Goal: Navigation & Orientation: Find specific page/section

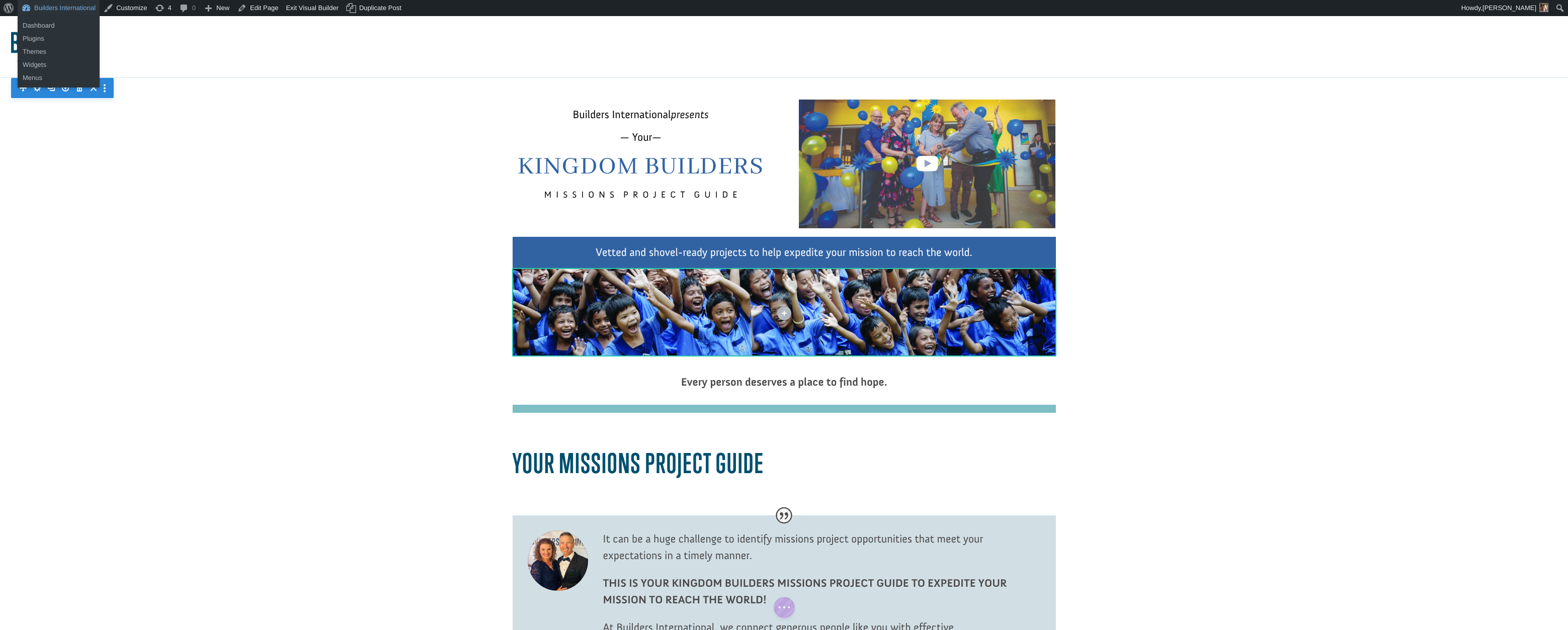
click at [82, 5] on link "Builders International" at bounding box center [58, 8] width 82 height 16
click at [82, 21] on link "Dashboard" at bounding box center [58, 25] width 82 height 13
click at [48, 24] on link "Dashboard" at bounding box center [58, 25] width 82 height 13
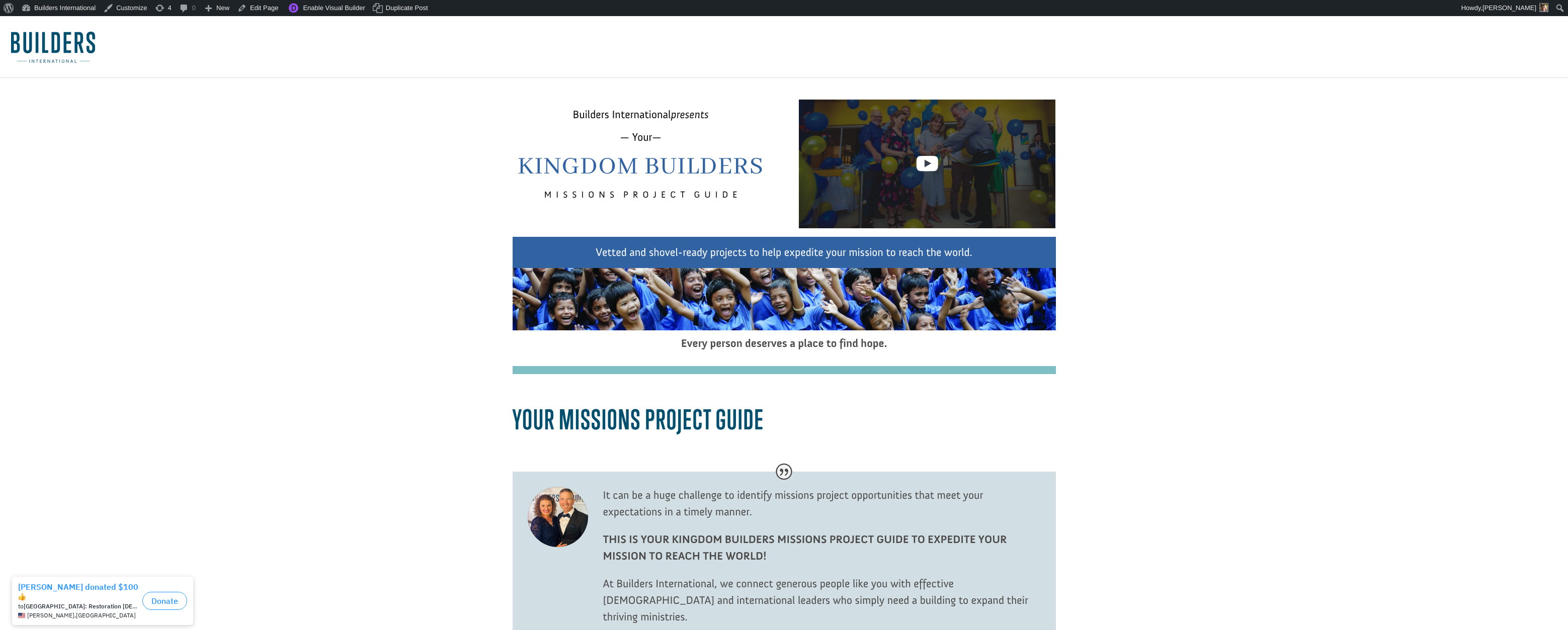
click at [808, 132] on div at bounding box center [927, 164] width 256 height 128
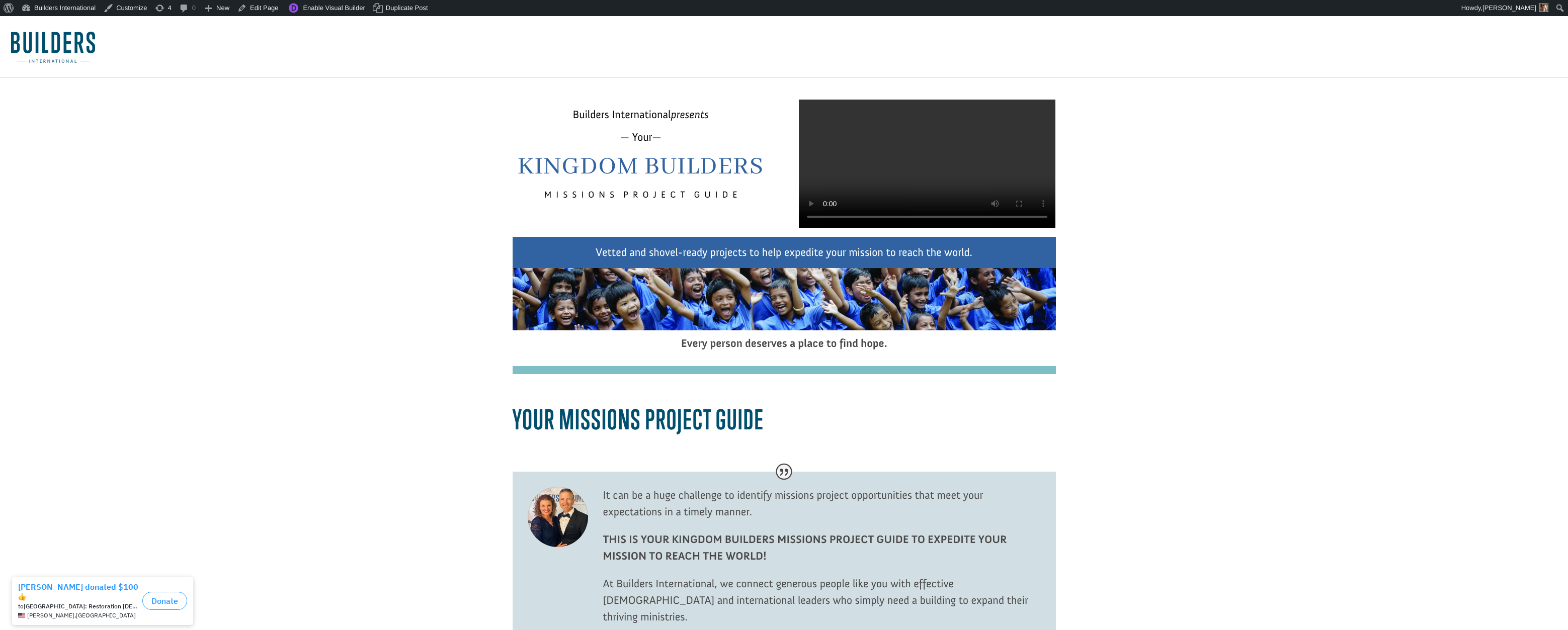
click at [827, 228] on video at bounding box center [927, 164] width 256 height 128
click at [826, 228] on video at bounding box center [927, 164] width 256 height 128
click at [268, 9] on link "Edit Page" at bounding box center [258, 8] width 49 height 16
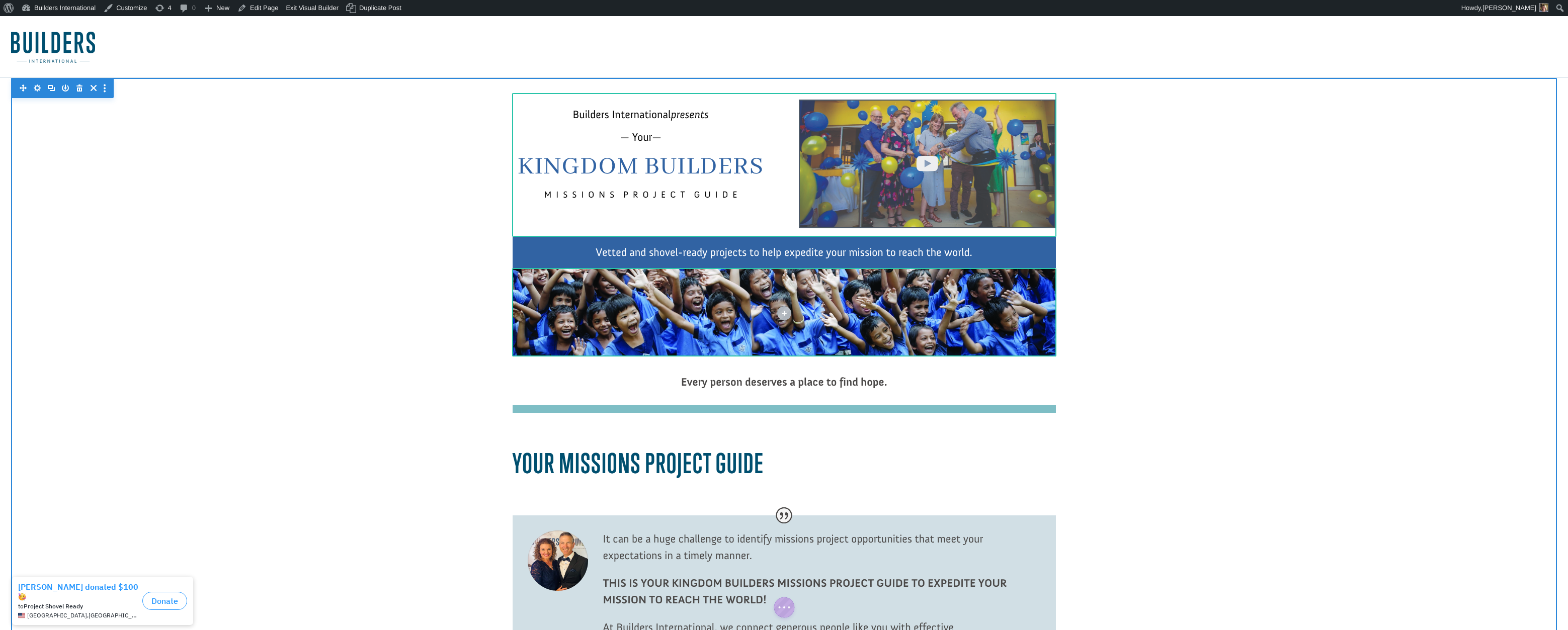
click at [851, 192] on div at bounding box center [927, 164] width 256 height 128
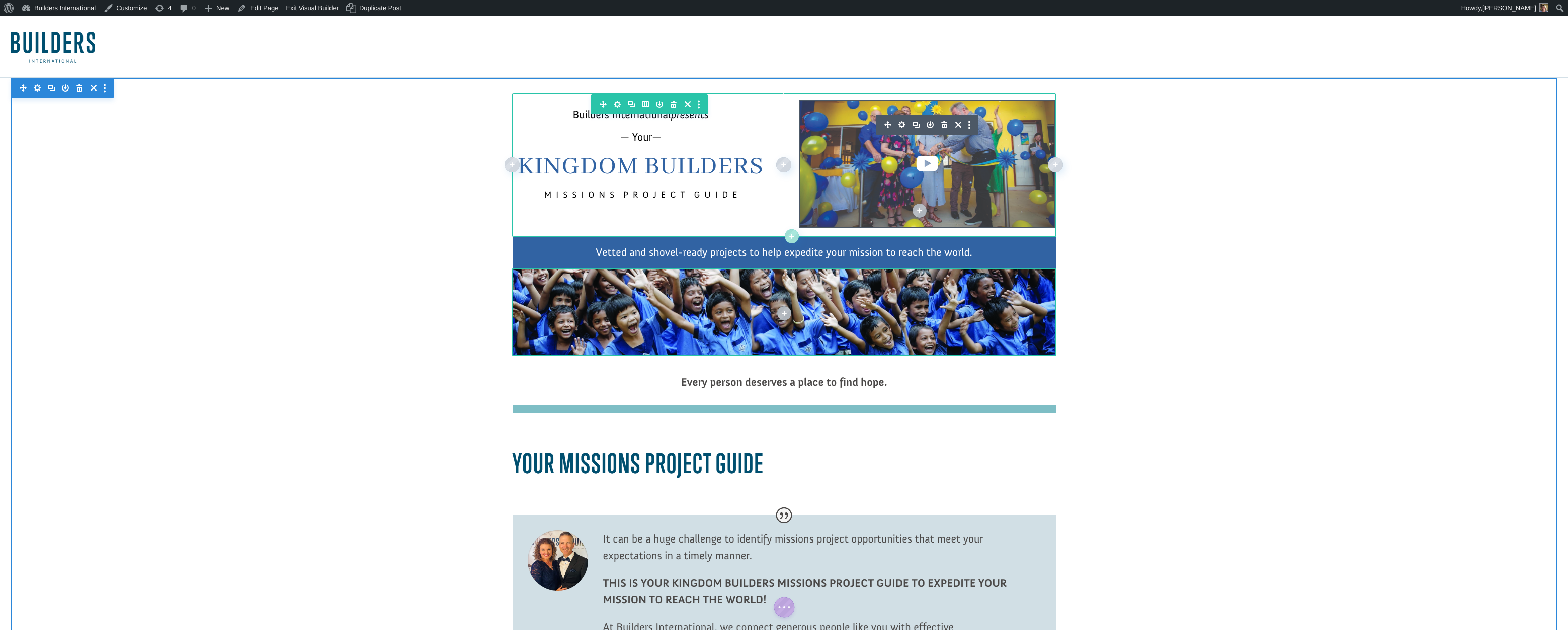
click at [903, 126] on icon "button" at bounding box center [902, 124] width 14 height 14
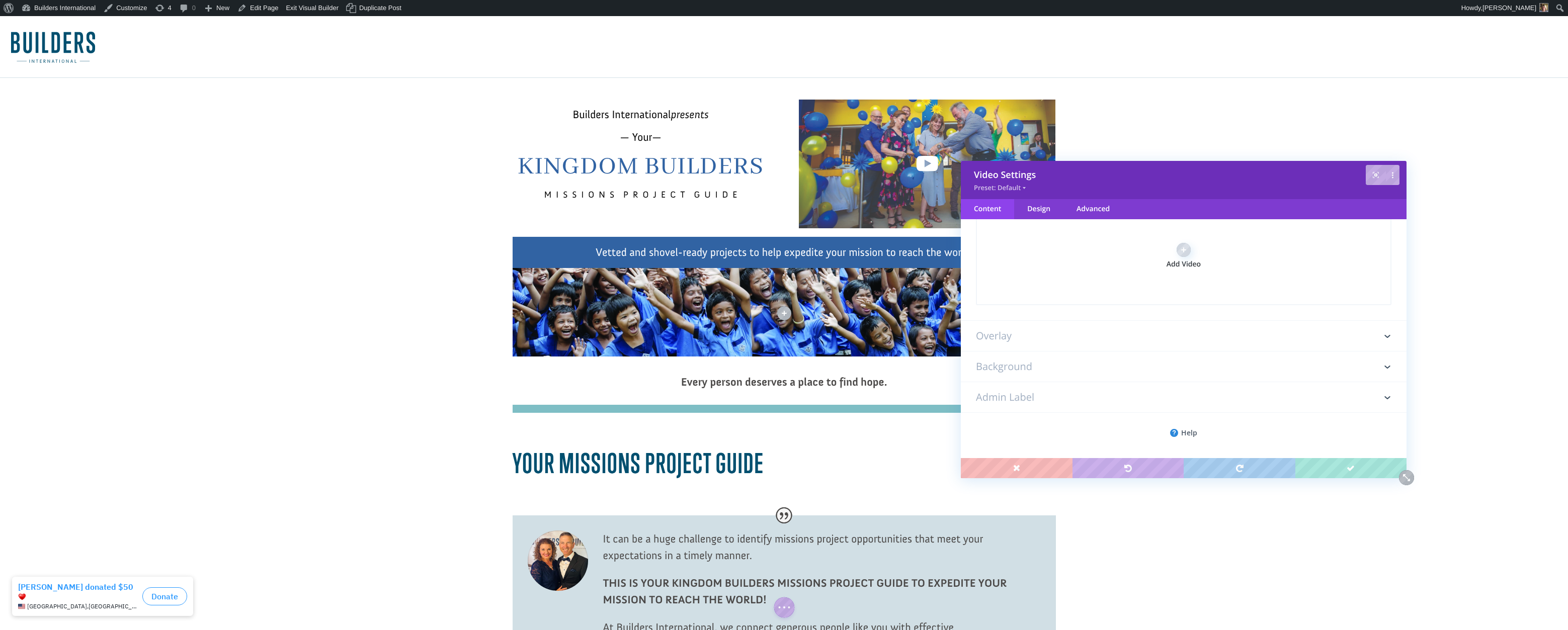
scroll to position [193, 0]
click at [1030, 340] on h3 "Overlay" at bounding box center [1183, 336] width 416 height 30
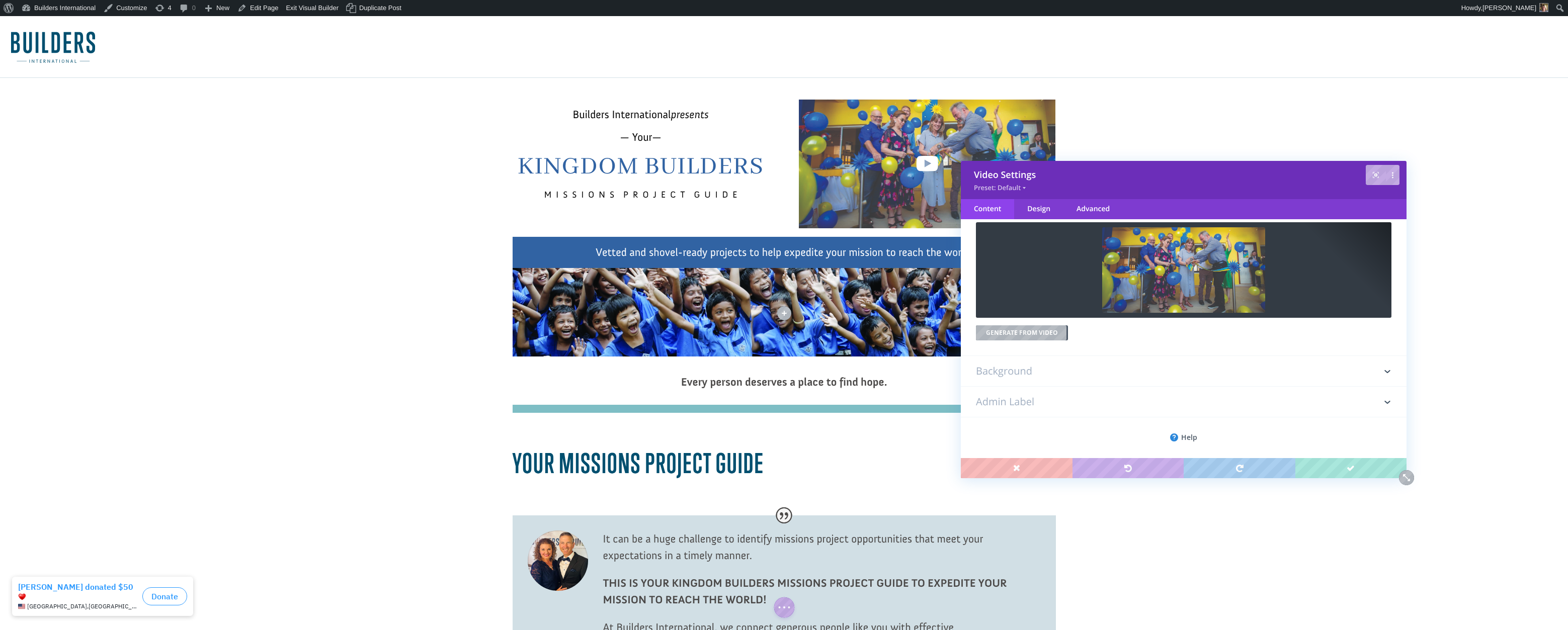
scroll to position [56, 0]
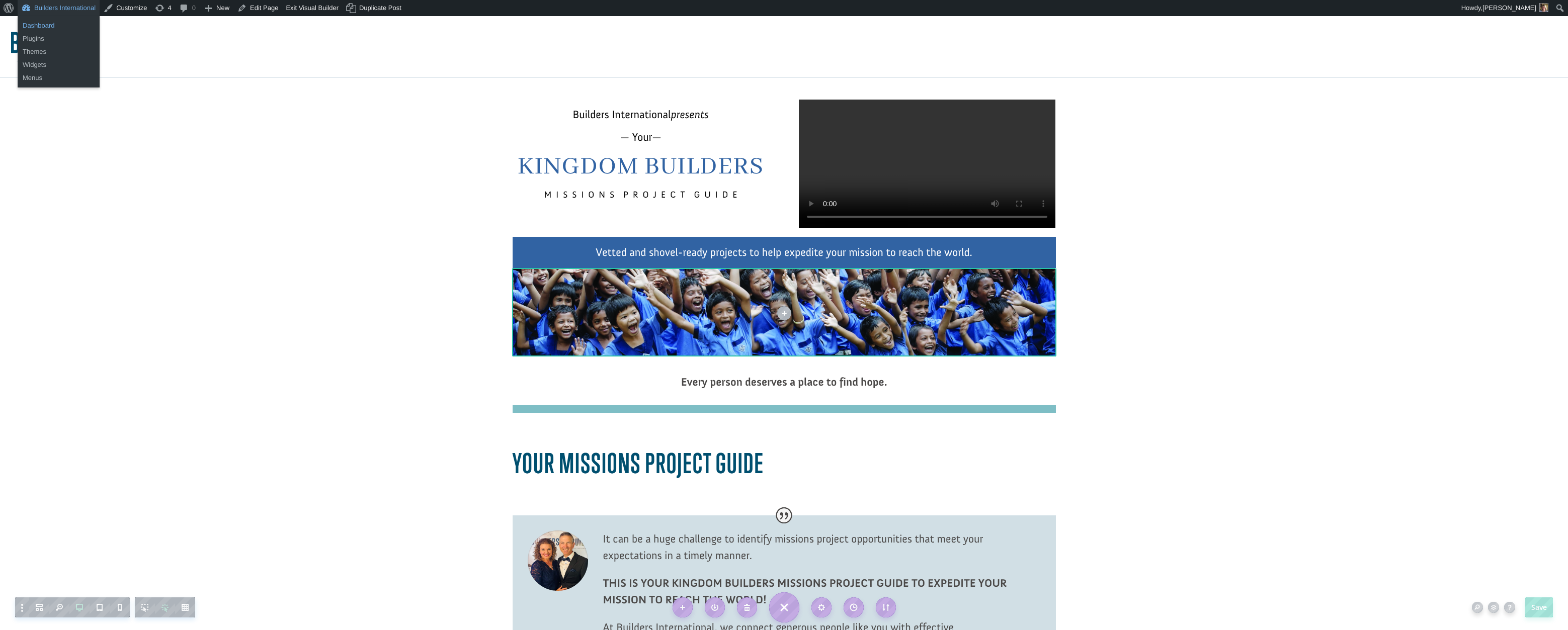
click at [82, 20] on link "Dashboard" at bounding box center [58, 25] width 82 height 13
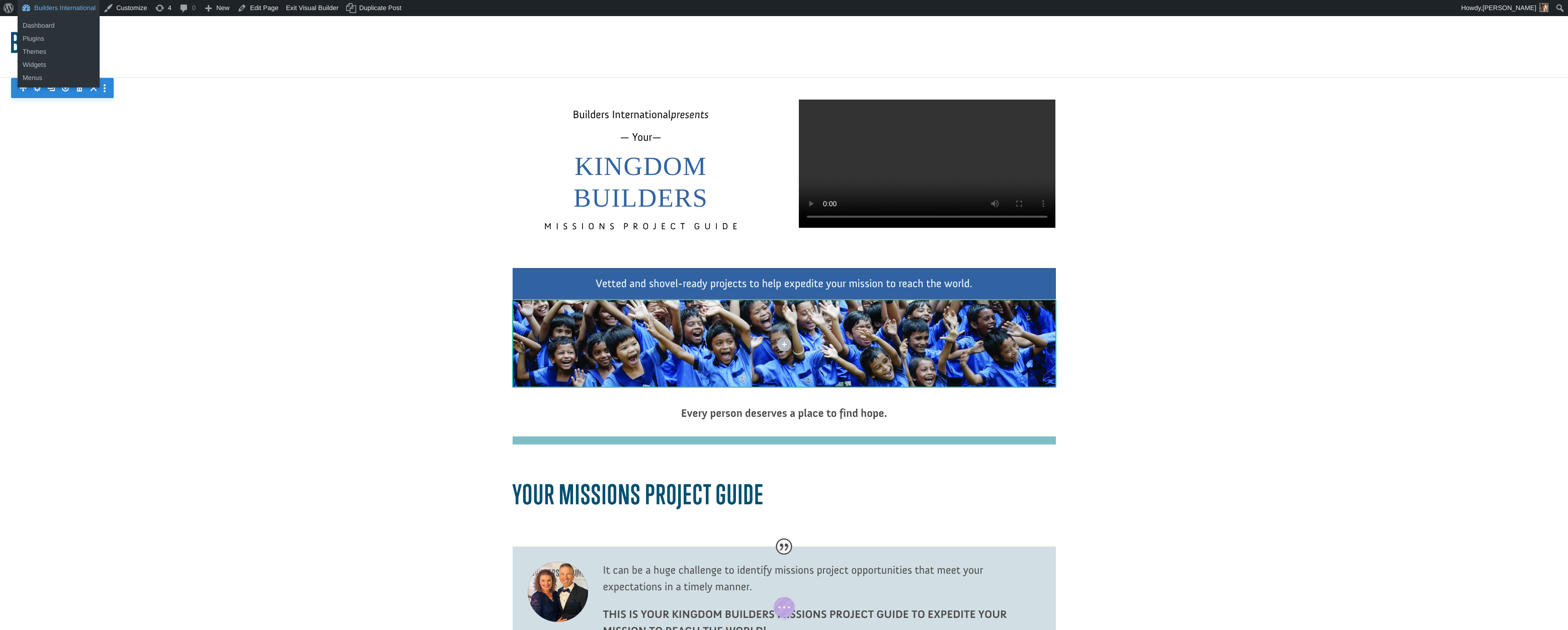
click at [87, 7] on link "Builders International" at bounding box center [58, 8] width 82 height 16
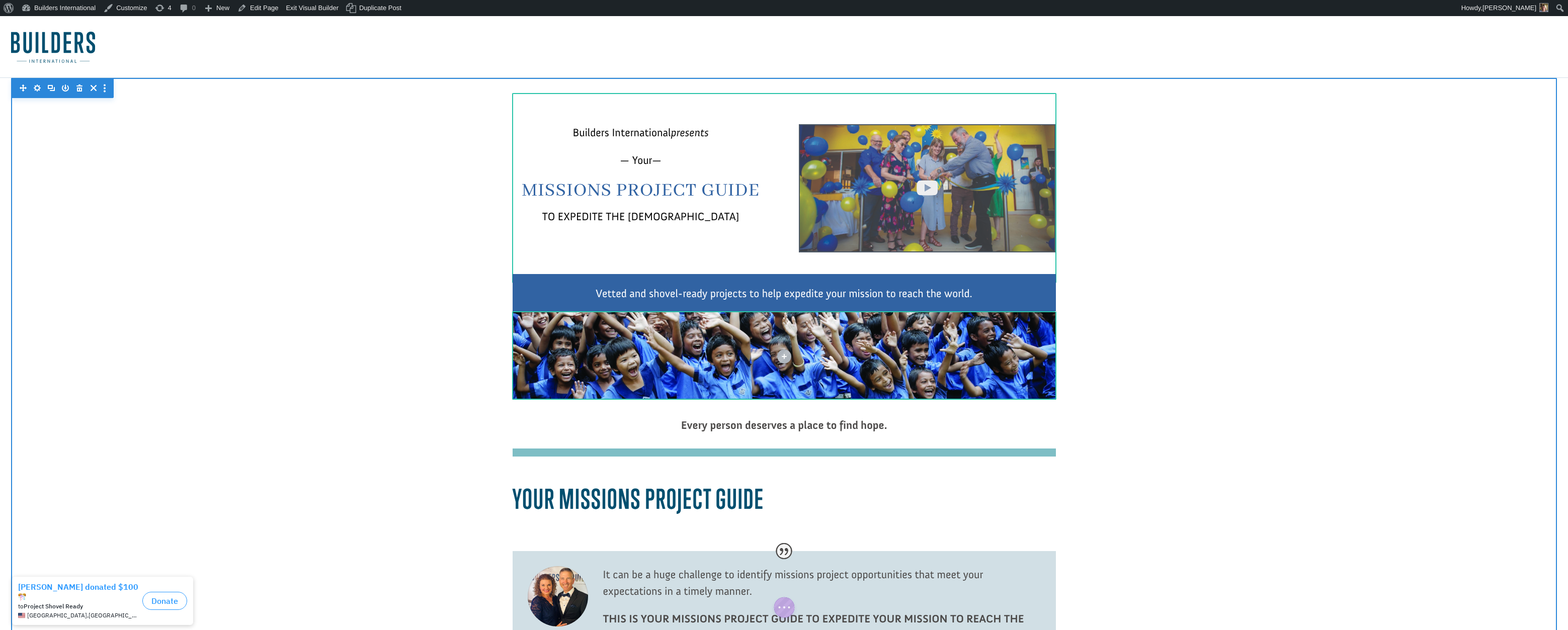
click at [966, 194] on div at bounding box center [927, 189] width 256 height 128
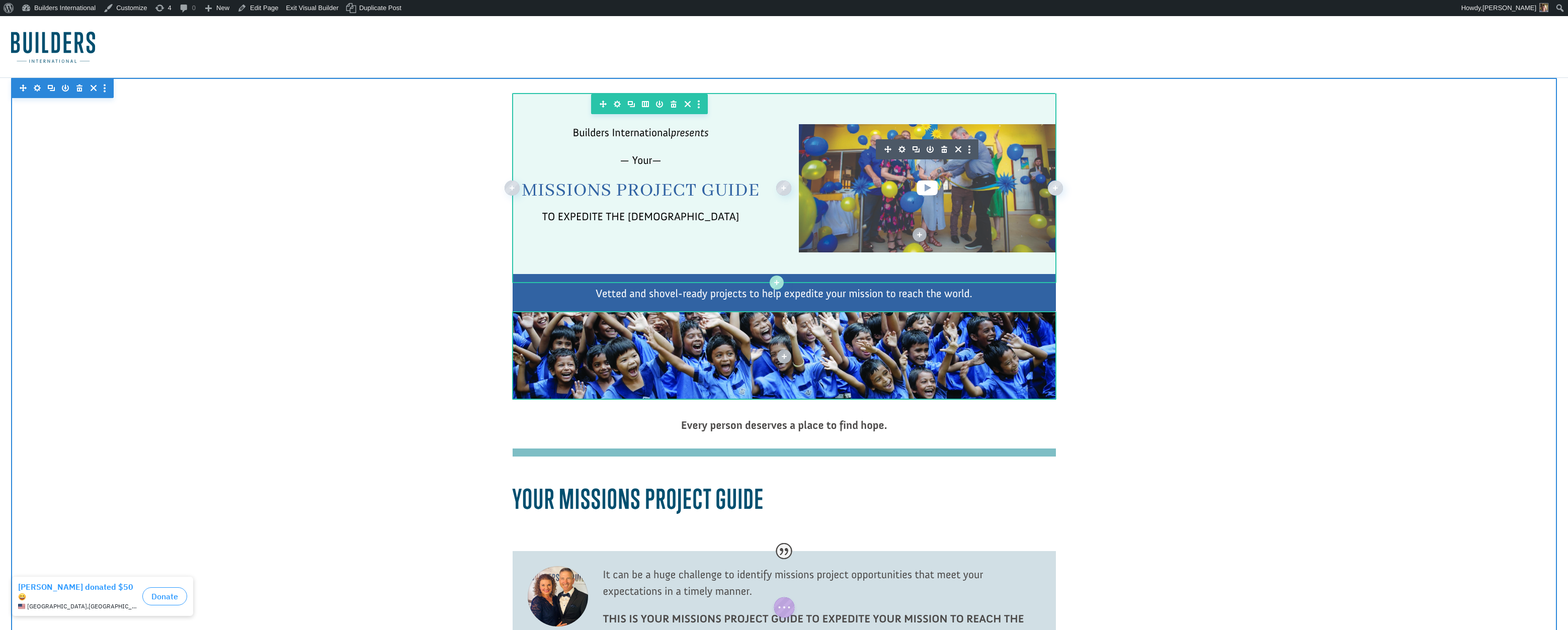
click at [901, 152] on icon "button" at bounding box center [902, 149] width 14 height 14
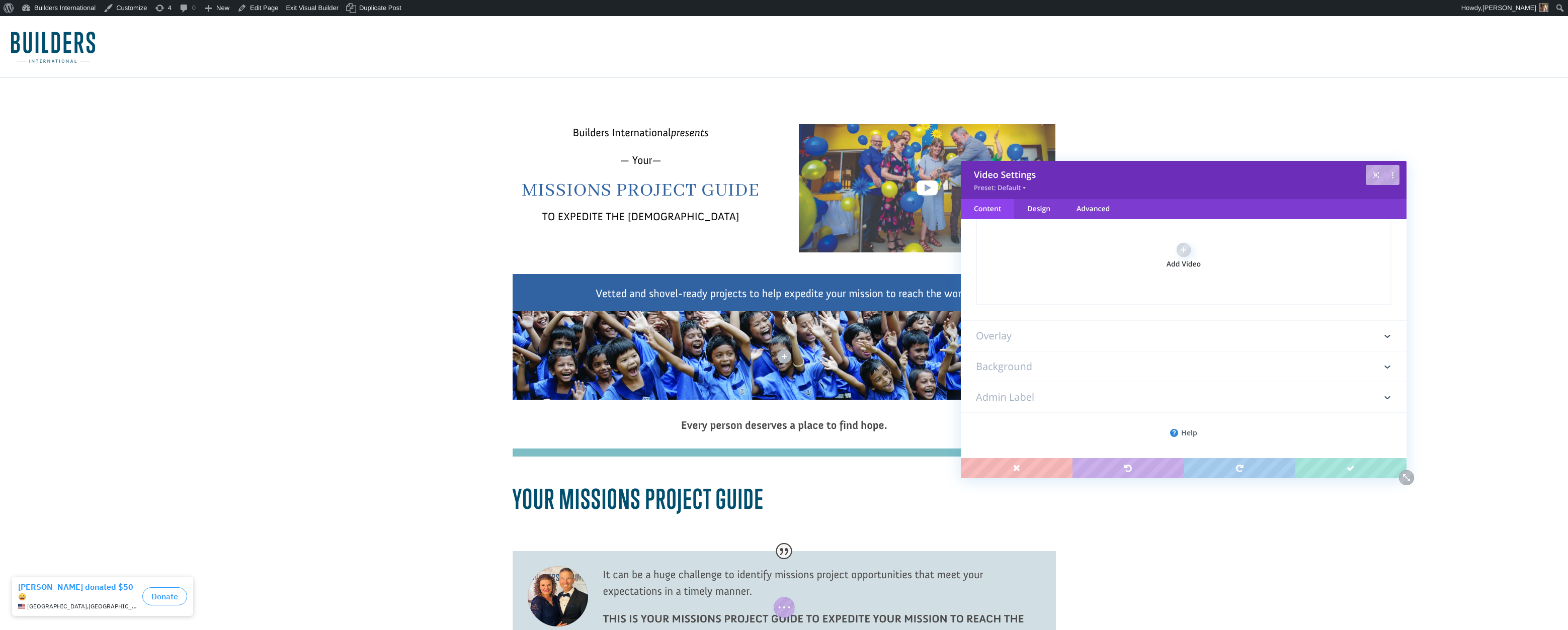
click at [1009, 342] on h3 "Overlay" at bounding box center [1183, 336] width 416 height 30
